Goal: Information Seeking & Learning: Learn about a topic

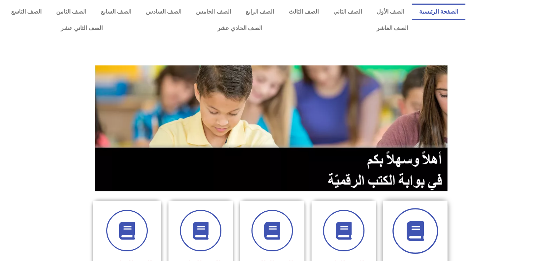
click at [400, 235] on span at bounding box center [415, 231] width 46 height 46
